Goal: Task Accomplishment & Management: Use online tool/utility

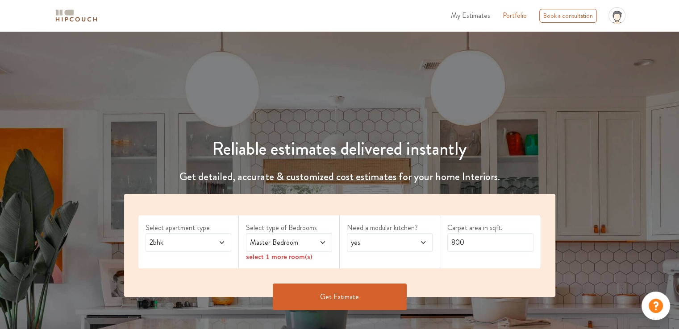
click at [478, 17] on span "My Estimates" at bounding box center [470, 15] width 39 height 10
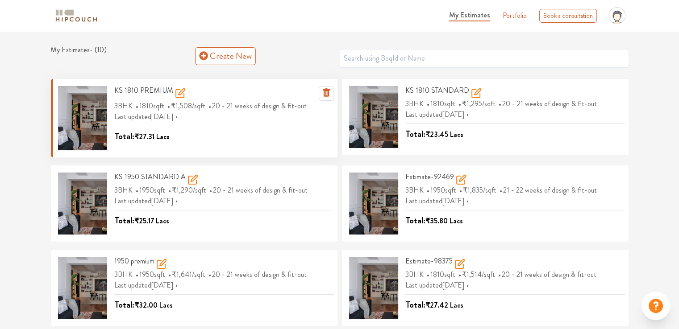
click at [179, 95] on icon at bounding box center [180, 93] width 11 height 11
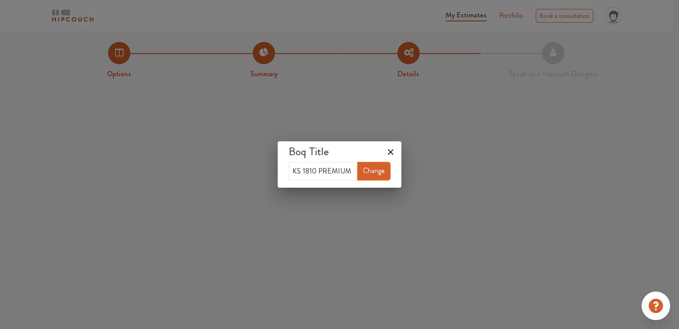
click at [391, 149] on icon at bounding box center [390, 152] width 14 height 14
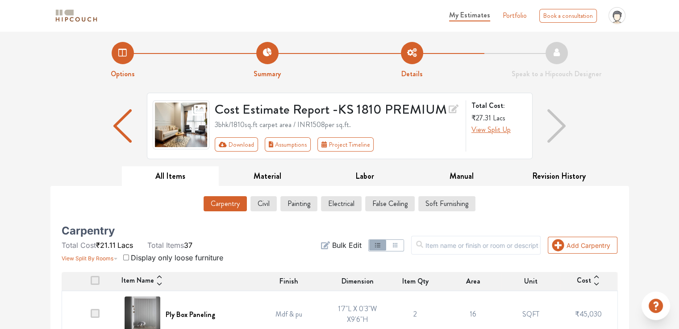
click at [632, 125] on div "Cost Estimate Report - KS 1810 PREMIUM 3bhk / 1810 sq.ft carpet area / INR 1508…" at bounding box center [339, 130] width 589 height 74
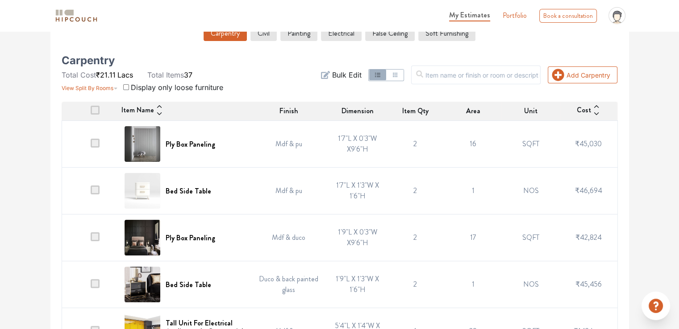
scroll to position [179, 0]
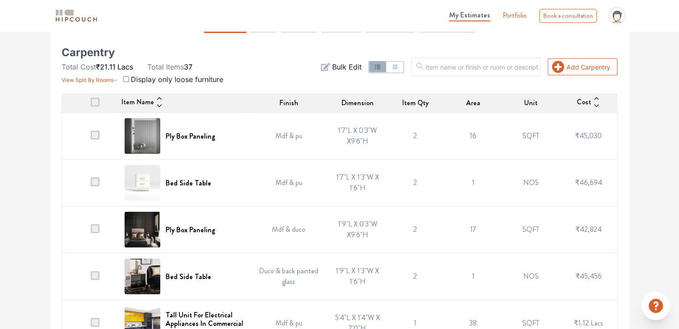
click at [141, 135] on img at bounding box center [143, 136] width 36 height 36
click at [157, 135] on img at bounding box center [143, 136] width 36 height 36
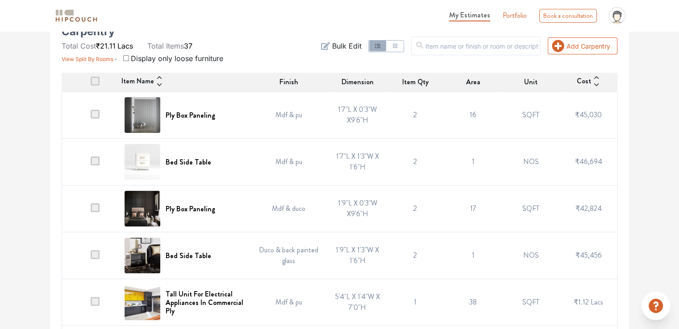
scroll to position [223, 0]
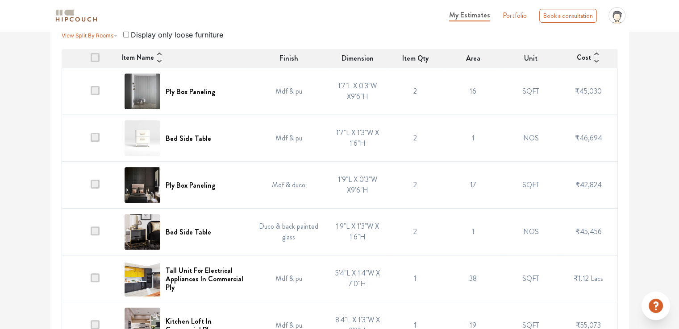
click at [154, 188] on img at bounding box center [143, 185] width 36 height 36
click at [177, 186] on h6 "Ply Box Paneling" at bounding box center [191, 185] width 50 height 8
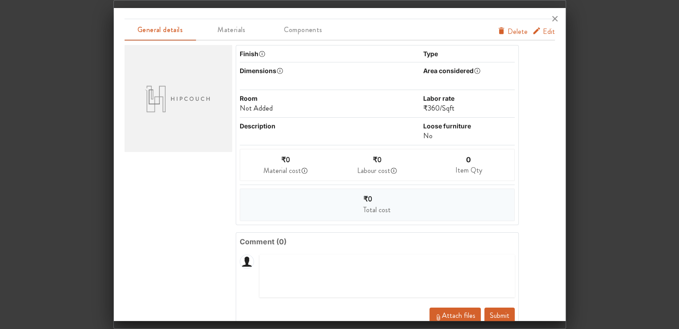
scroll to position [0, 0]
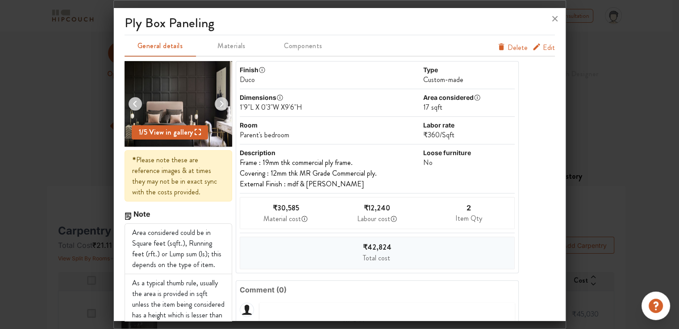
click at [177, 108] on img at bounding box center [179, 104] width 108 height 86
click at [174, 129] on span "View in gallery" at bounding box center [174, 132] width 54 height 10
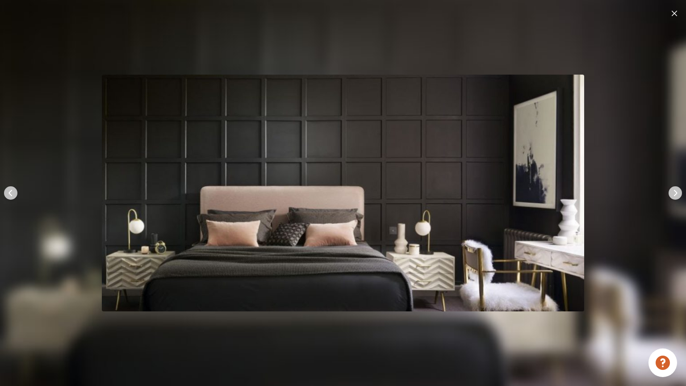
click at [675, 13] on img at bounding box center [673, 13] width 5 height 5
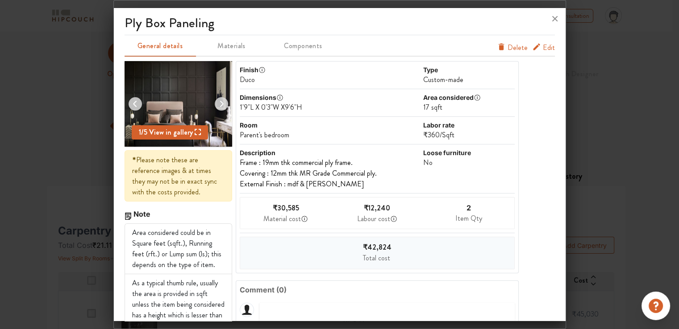
click at [543, 47] on span "Edit" at bounding box center [549, 47] width 12 height 11
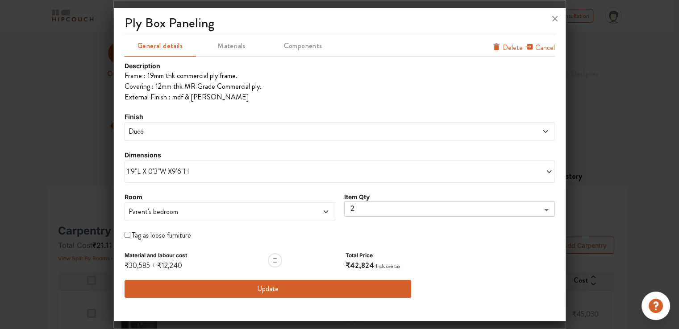
click at [134, 176] on span "1'9"L X 0'3"W X9'6"H" at bounding box center [233, 172] width 213 height 11
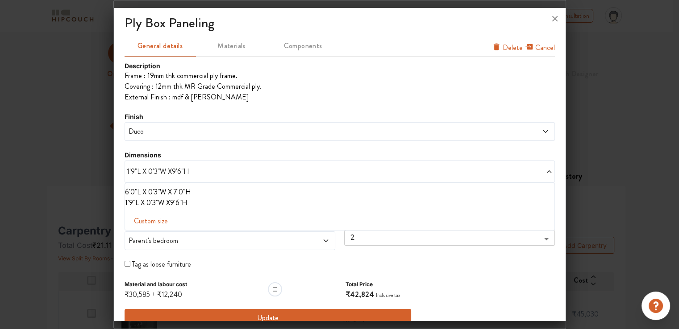
click at [125, 192] on li "6'0"L X 0'3"W X 7'0"H" at bounding box center [338, 192] width 426 height 11
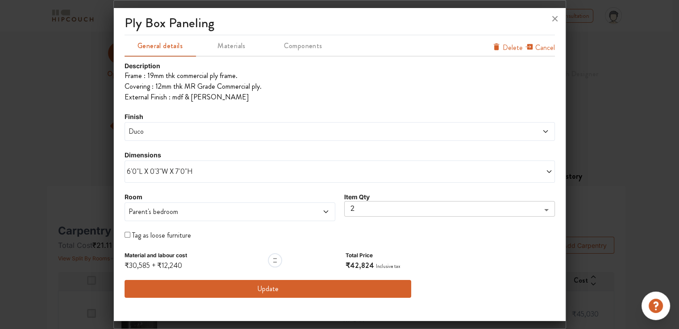
drag, startPoint x: 175, startPoint y: 171, endPoint x: 175, endPoint y: 177, distance: 6.7
click at [175, 171] on span "6'0"L X 0'3"W X 7'0"H" at bounding box center [233, 172] width 213 height 11
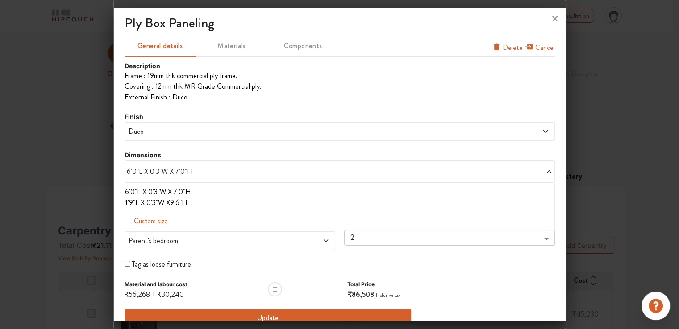
click at [280, 146] on div "Description Frame : 19mm thk commercial ply frame. Covering : 12mm thk MR Grad…" at bounding box center [340, 194] width 430 height 266
click at [183, 171] on span "6'0"L X 0'3"W X 7'0"H" at bounding box center [233, 172] width 213 height 11
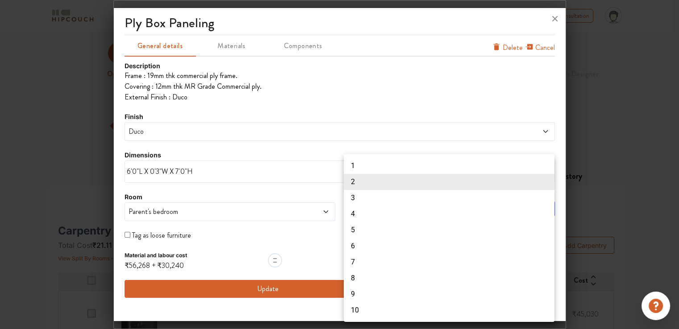
click at [353, 208] on body "My Estimates Portfolio Book a consultation profile pic Upload Boq Logout Option…" at bounding box center [339, 164] width 679 height 329
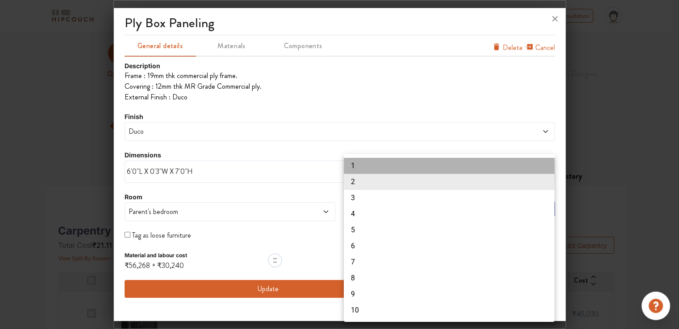
click at [356, 168] on li "1" at bounding box center [449, 166] width 211 height 16
type input "1"
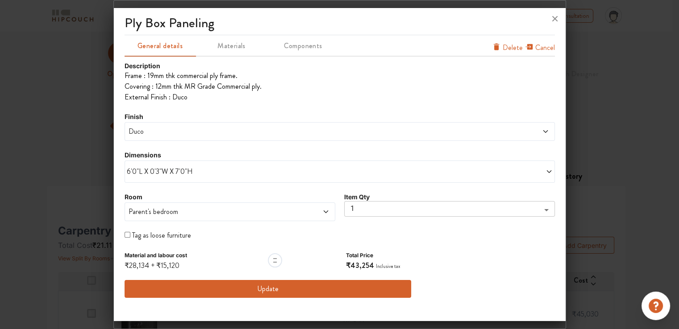
click at [125, 171] on div "6'0"L X 0'3"W X 7'0"H" at bounding box center [340, 172] width 430 height 22
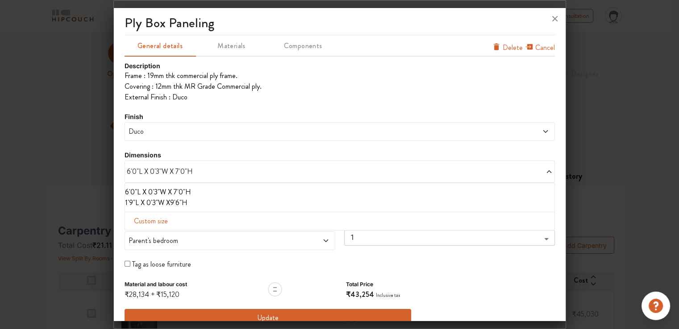
click at [127, 173] on span "6'0"L X 0'3"W X 7'0"H" at bounding box center [233, 172] width 213 height 11
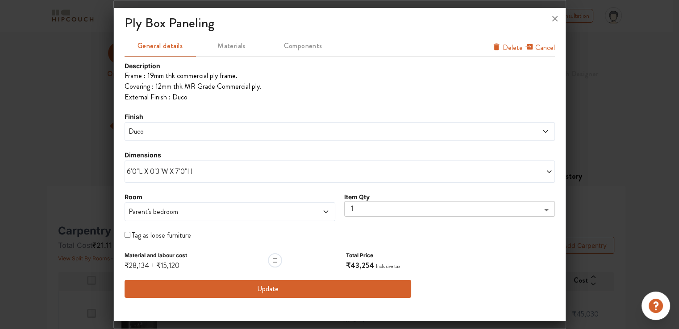
click at [167, 170] on span "6'0"L X 0'3"W X 7'0"H" at bounding box center [233, 172] width 213 height 11
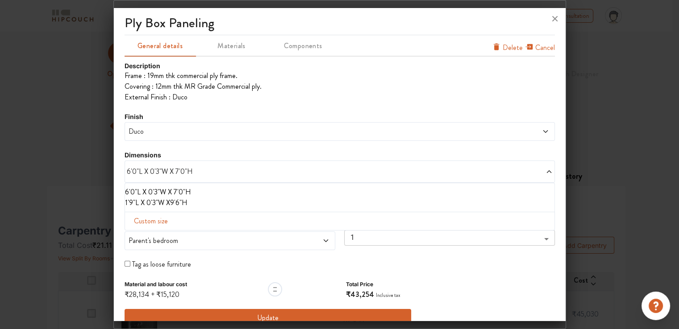
click at [163, 221] on span "Custom size" at bounding box center [150, 222] width 41 height 18
click at [148, 239] on input "text" at bounding box center [157, 235] width 51 height 17
type input "9"
click at [255, 233] on input "text" at bounding box center [262, 235] width 51 height 17
type input "9"
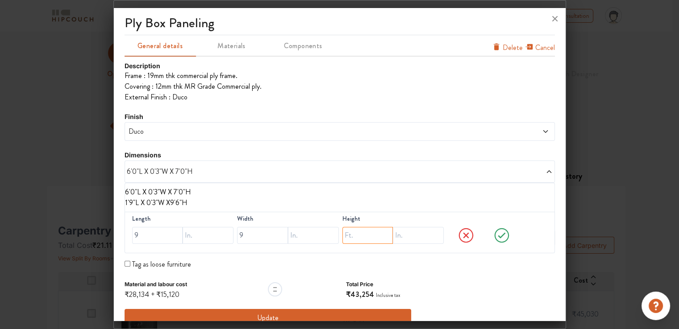
click at [359, 234] on input "text" at bounding box center [367, 235] width 51 height 17
type input "9"
drag, startPoint x: 241, startPoint y: 235, endPoint x: 237, endPoint y: 235, distance: 4.5
click at [237, 235] on input "9" at bounding box center [262, 235] width 51 height 17
type input "0"
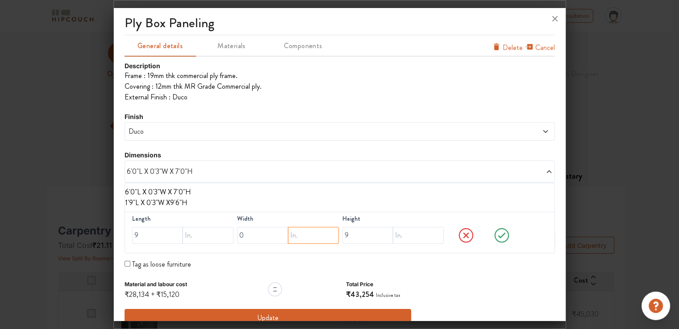
click at [292, 238] on input "text" at bounding box center [313, 235] width 51 height 17
type input "3"
click at [494, 234] on icon at bounding box center [502, 236] width 34 height 18
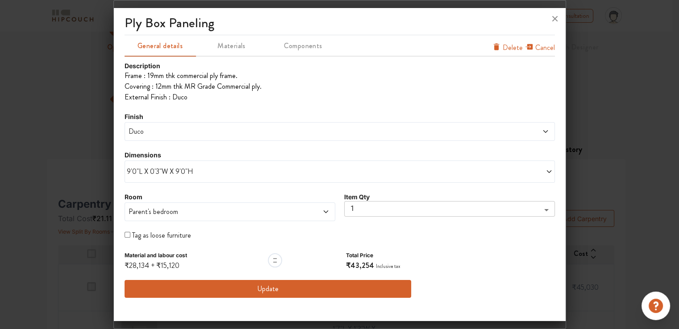
scroll to position [45, 0]
click at [265, 290] on button "Update" at bounding box center [268, 289] width 287 height 18
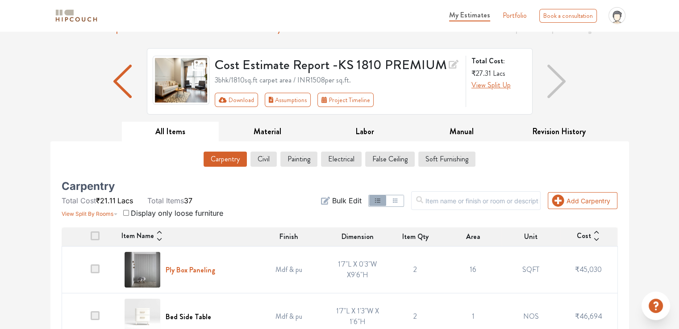
click at [204, 270] on h6 "Ply Box Paneling" at bounding box center [191, 270] width 50 height 8
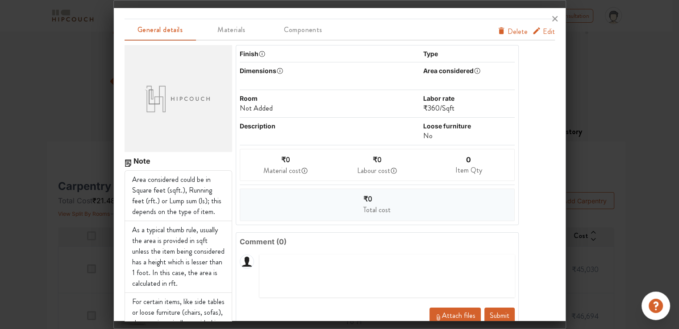
click at [543, 31] on span "Edit" at bounding box center [549, 31] width 12 height 11
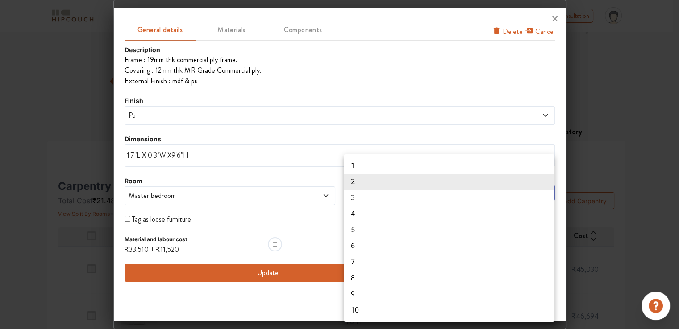
drag, startPoint x: 358, startPoint y: 191, endPoint x: 356, endPoint y: 165, distance: 26.4
click at [356, 165] on body "My Estimates Portfolio Book a consultation profile pic Upload Boq Logout Option…" at bounding box center [339, 119] width 679 height 329
click at [356, 165] on li "1" at bounding box center [449, 166] width 211 height 16
type input "1"
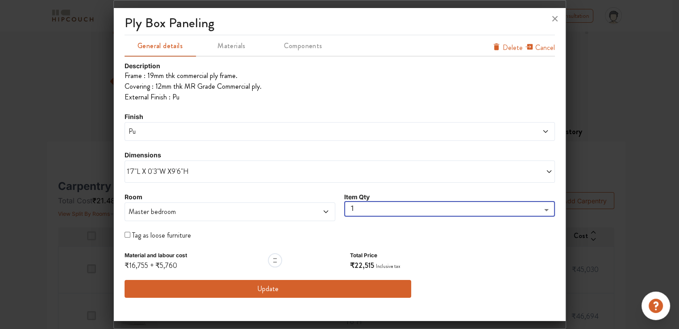
click at [147, 171] on span "1'7"L X 0'3"W X9'6"H" at bounding box center [233, 172] width 213 height 11
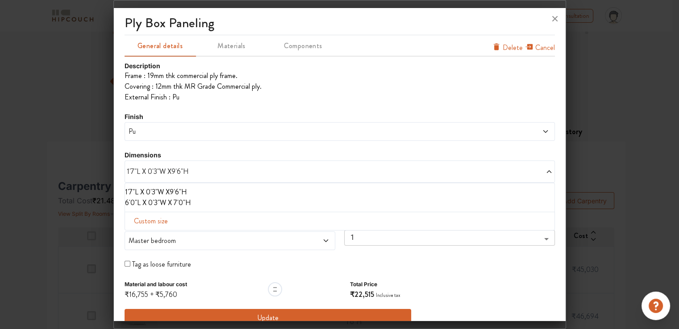
click at [156, 222] on span "Custom size" at bounding box center [150, 222] width 41 height 18
click at [155, 236] on input "text" at bounding box center [157, 235] width 51 height 17
type input "9"
click at [246, 236] on input "text" at bounding box center [262, 235] width 51 height 17
click at [298, 237] on input "text" at bounding box center [313, 235] width 51 height 17
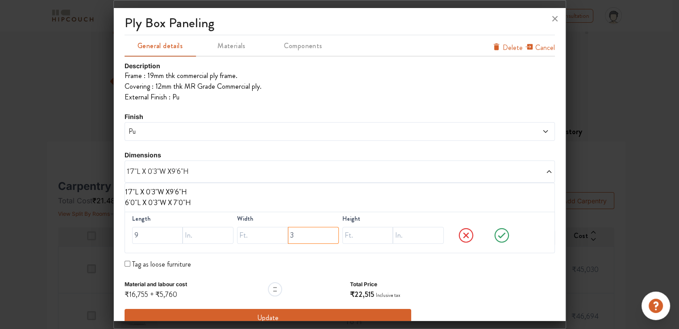
type input "3"
click at [358, 237] on input "text" at bounding box center [367, 235] width 51 height 17
type input "9"
click at [500, 236] on icon at bounding box center [502, 236] width 34 height 18
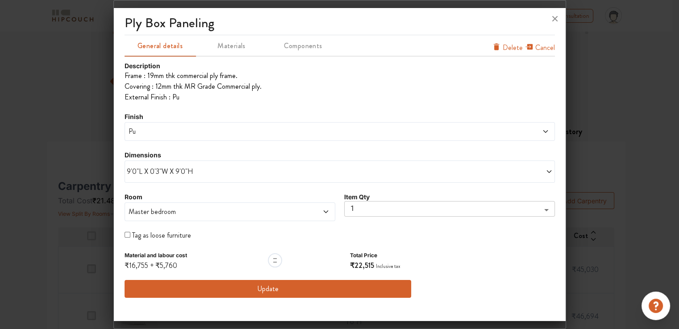
click at [219, 133] on span "Pu" at bounding box center [285, 131] width 317 height 11
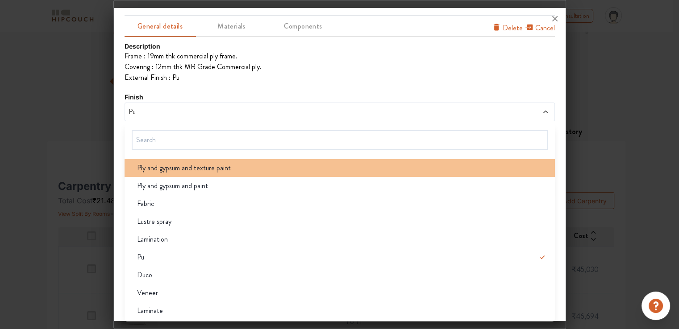
scroll to position [89, 0]
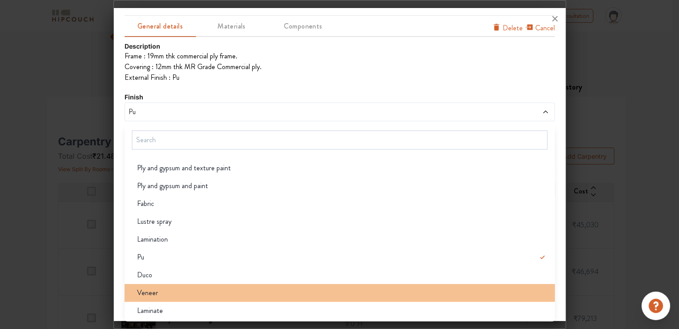
click at [179, 294] on div "Veneer" at bounding box center [342, 293] width 425 height 11
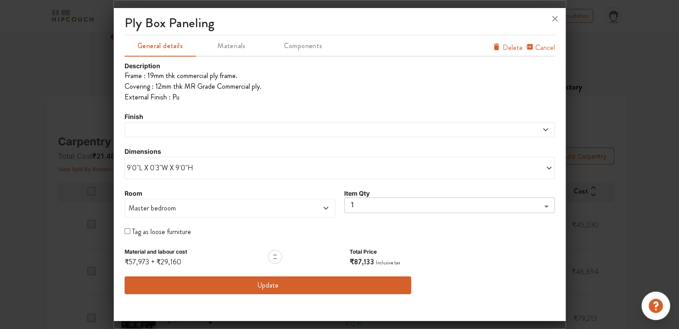
scroll to position [0, 0]
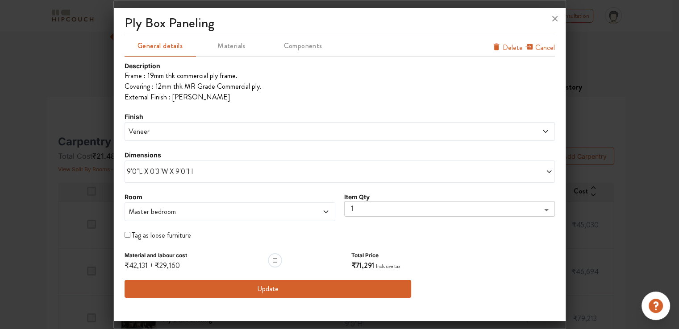
click at [270, 291] on button "Update" at bounding box center [268, 289] width 287 height 18
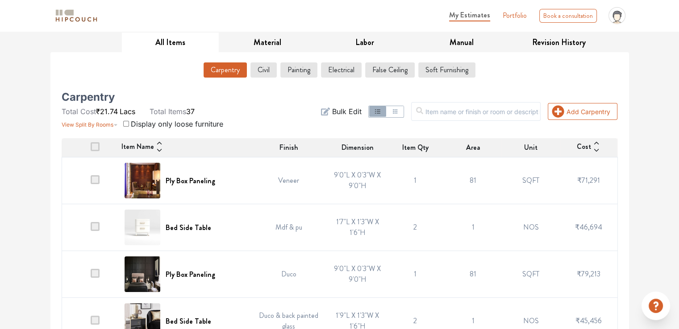
scroll to position [179, 0]
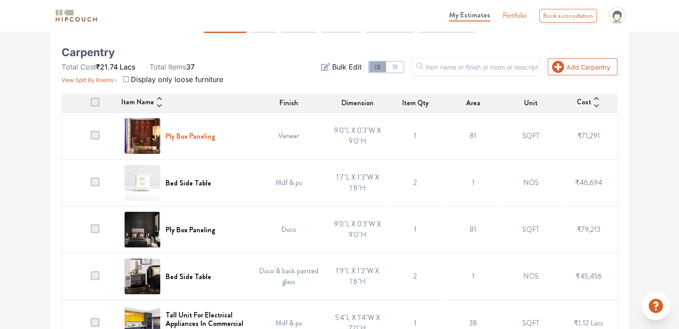
click at [192, 136] on h6 "Ply Box Paneling" at bounding box center [191, 136] width 50 height 8
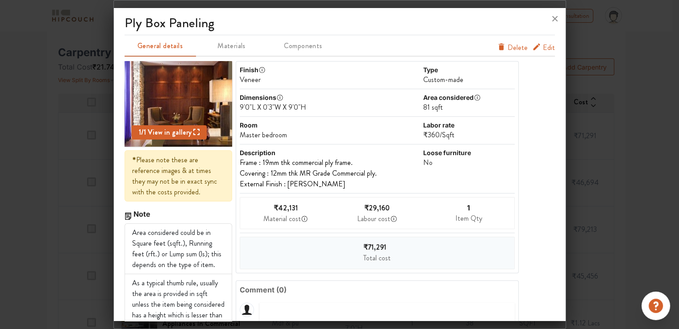
click at [545, 49] on span "Edit" at bounding box center [549, 47] width 12 height 11
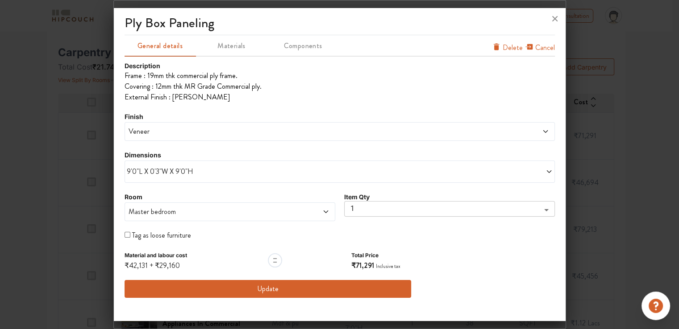
click at [268, 292] on button "Update" at bounding box center [268, 289] width 287 height 18
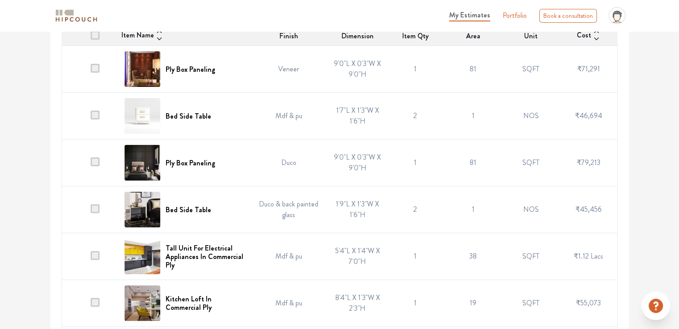
scroll to position [268, 0]
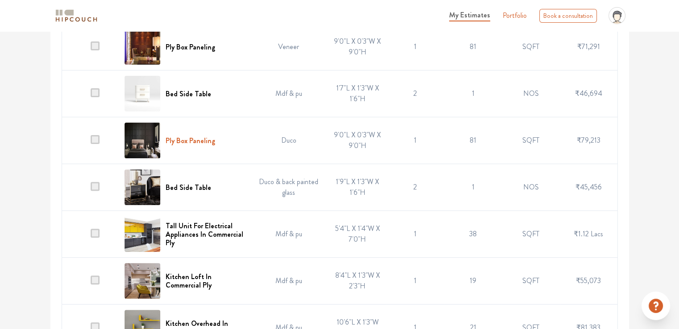
click at [196, 139] on h6 "Ply Box Paneling" at bounding box center [191, 141] width 50 height 8
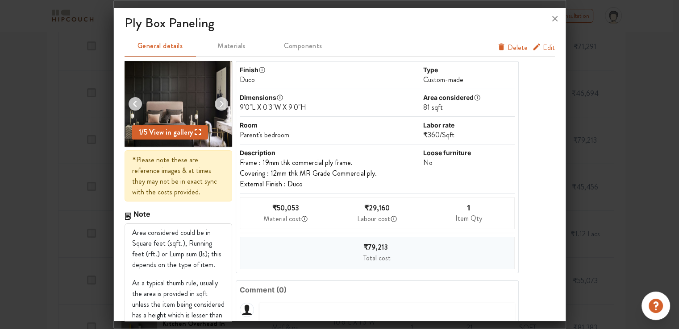
click at [544, 47] on span "Edit" at bounding box center [549, 47] width 12 height 11
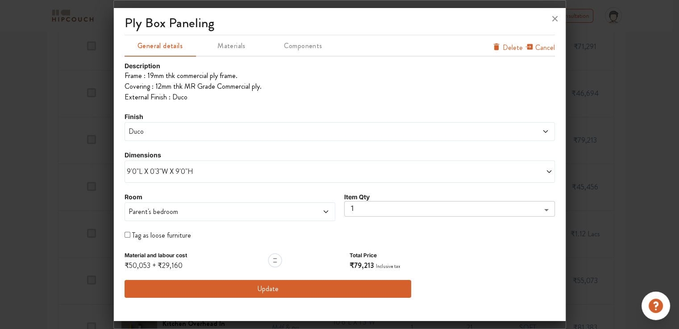
click at [278, 291] on button "Update" at bounding box center [268, 289] width 287 height 18
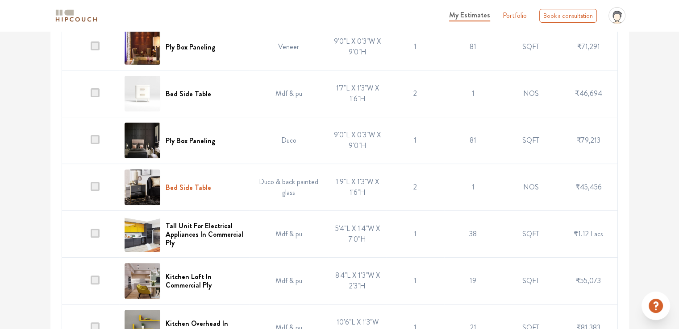
click at [195, 188] on h6 "Bed Side Table" at bounding box center [189, 187] width 46 height 8
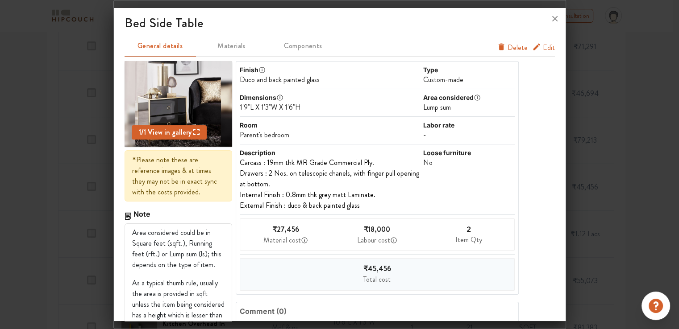
click at [546, 48] on span "Edit" at bounding box center [549, 47] width 12 height 11
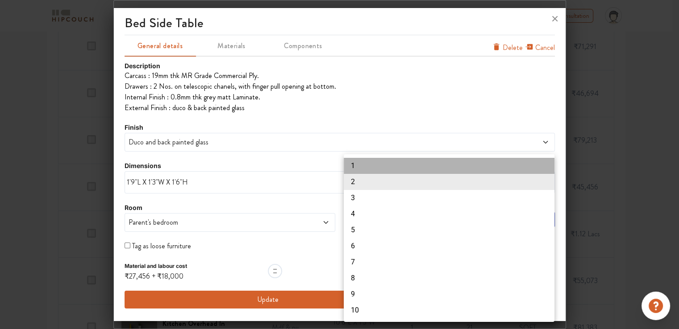
click at [360, 169] on li "1" at bounding box center [449, 166] width 211 height 16
type input "1"
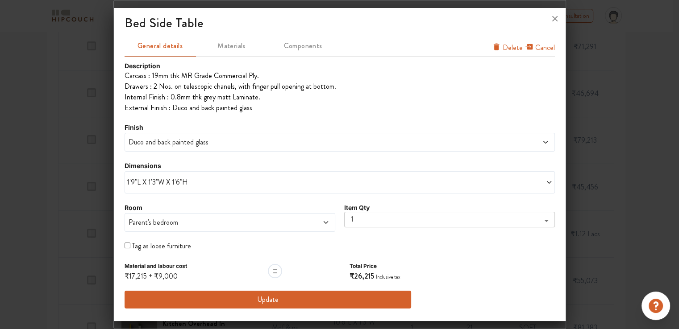
click at [291, 302] on button "Update" at bounding box center [268, 300] width 287 height 18
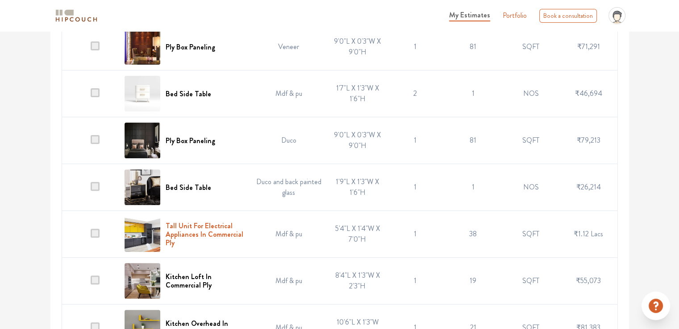
click at [200, 233] on h6 "Tall Unit For Electrical Appliances In Commercial Ply" at bounding box center [205, 235] width 78 height 26
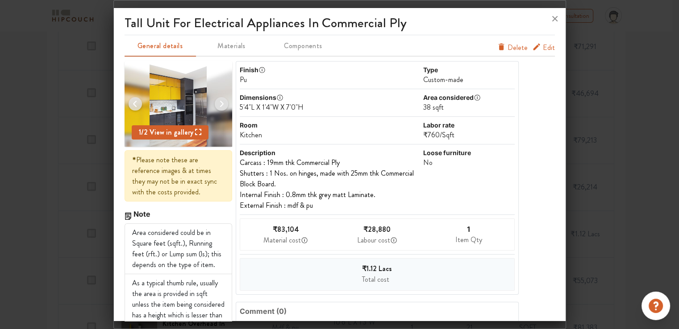
click at [543, 49] on span "Edit" at bounding box center [549, 47] width 12 height 11
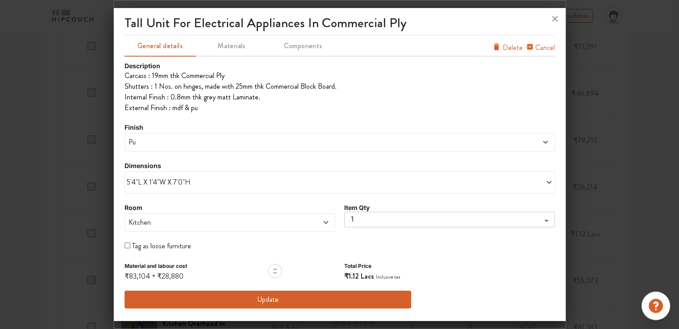
click at [157, 183] on span "5'4"L X 1'4"W X 7'0"H" at bounding box center [233, 182] width 213 height 11
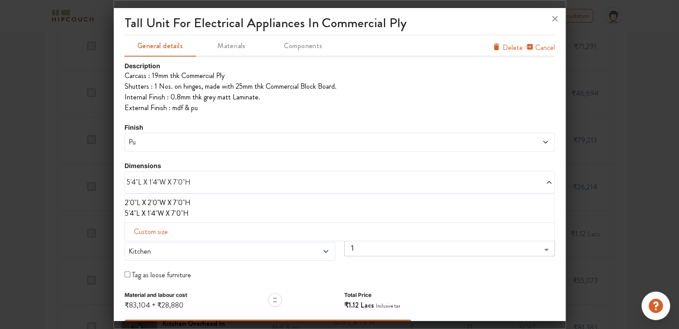
click at [154, 232] on span "Custom size" at bounding box center [150, 232] width 41 height 18
click at [173, 246] on input "text" at bounding box center [157, 246] width 51 height 17
click at [95, 203] on div at bounding box center [339, 164] width 679 height 329
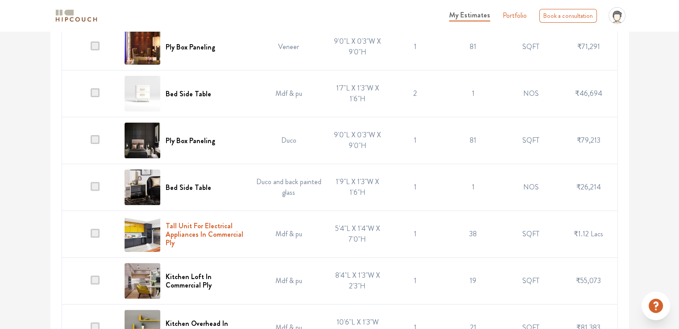
click at [196, 241] on h6 "Tall Unit For Electrical Appliances In Commercial Ply" at bounding box center [205, 235] width 78 height 26
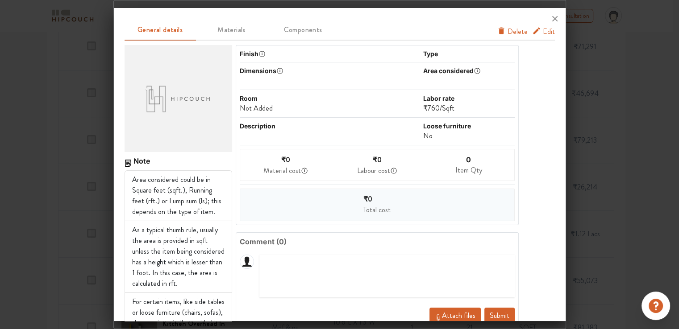
click at [543, 33] on span "Edit" at bounding box center [549, 31] width 12 height 11
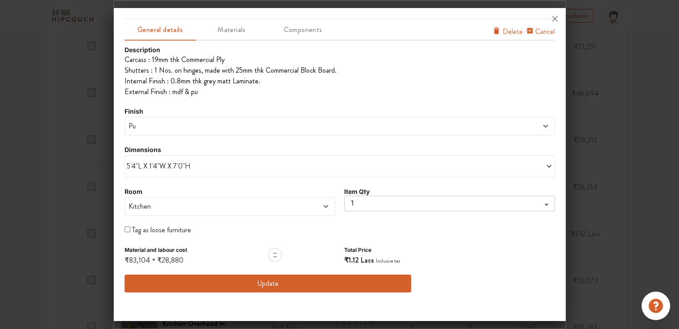
click at [177, 165] on span "5'4"L X 1'4"W X 7'0"H" at bounding box center [233, 166] width 213 height 11
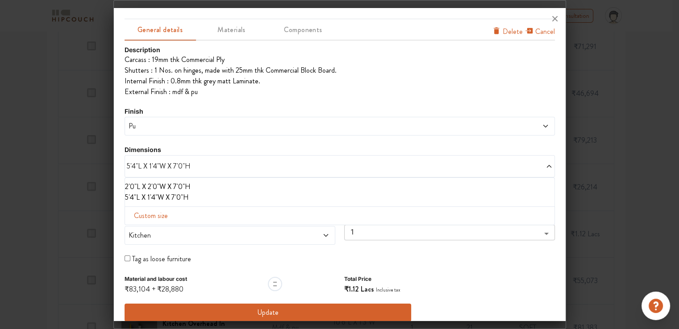
click at [165, 216] on span "Custom size" at bounding box center [150, 216] width 41 height 18
click at [160, 231] on input "text" at bounding box center [157, 230] width 51 height 17
type input "5"
drag, startPoint x: 211, startPoint y: 233, endPoint x: 204, endPoint y: 233, distance: 7.1
click at [211, 233] on input "text" at bounding box center [208, 230] width 51 height 17
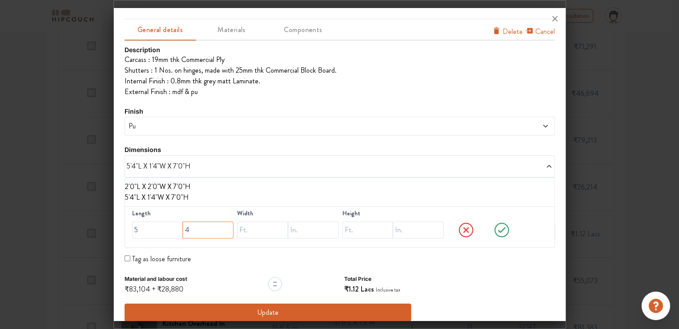
type input "4"
click at [263, 236] on input "text" at bounding box center [262, 230] width 51 height 17
type input "1"
click at [315, 230] on input "text" at bounding box center [313, 230] width 51 height 17
type input "4"
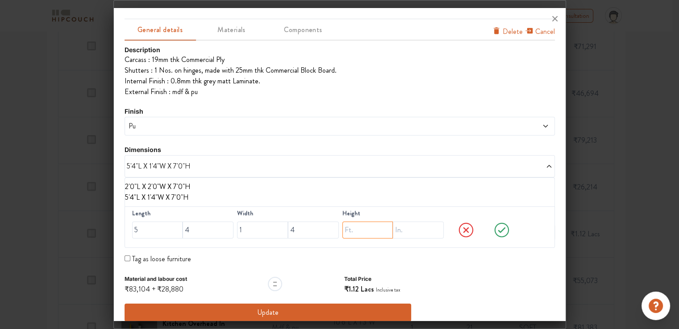
click at [363, 231] on input "text" at bounding box center [367, 230] width 51 height 17
type input "8"
click at [495, 228] on icon at bounding box center [502, 230] width 34 height 18
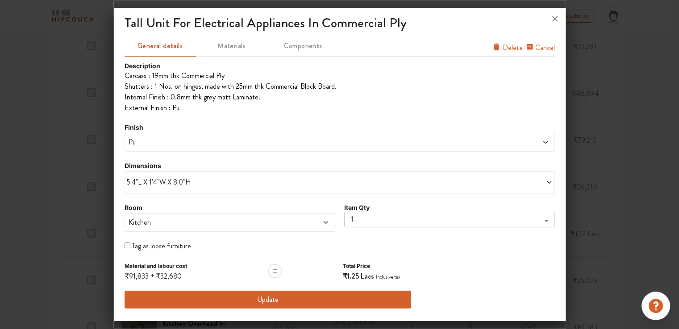
click at [302, 300] on button "Update" at bounding box center [268, 300] width 287 height 18
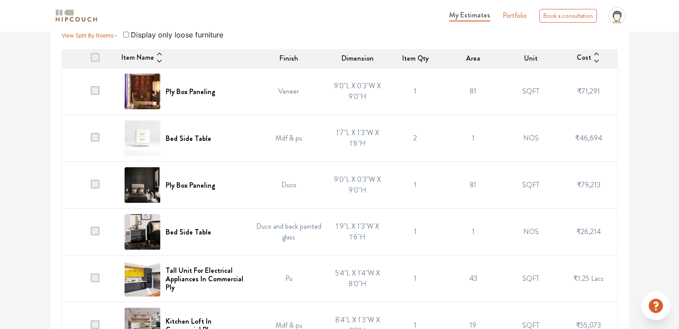
scroll to position [0, 0]
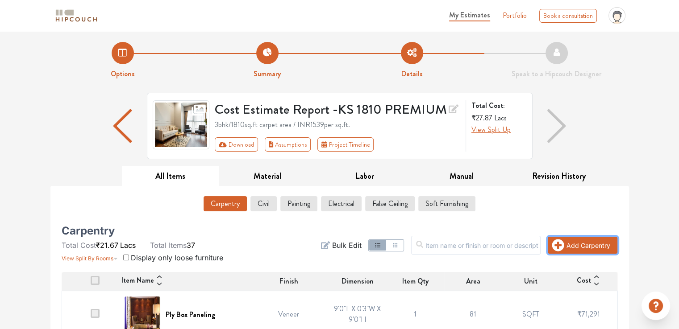
click at [597, 247] on button "Add Carpentry" at bounding box center [583, 245] width 70 height 17
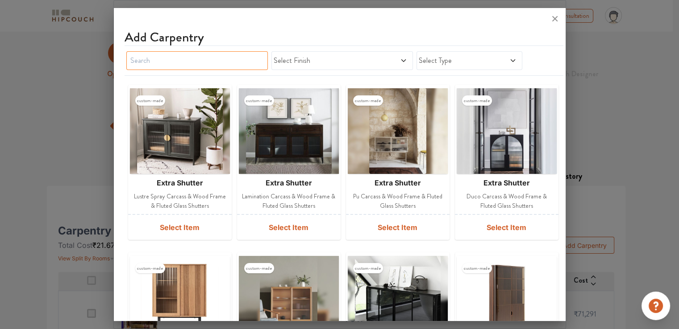
click at [207, 55] on input "text" at bounding box center [197, 60] width 142 height 19
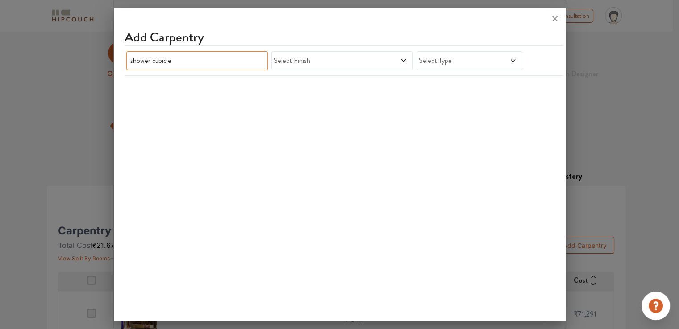
type input "shower cubicle"
click at [554, 18] on icon at bounding box center [555, 19] width 14 height 14
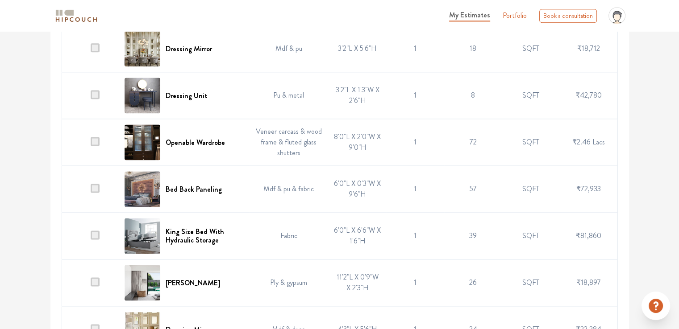
scroll to position [1205, 0]
